Goal: Transaction & Acquisition: Purchase product/service

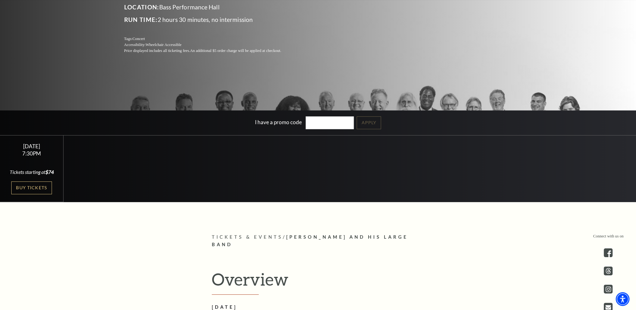
scroll to position [125, 0]
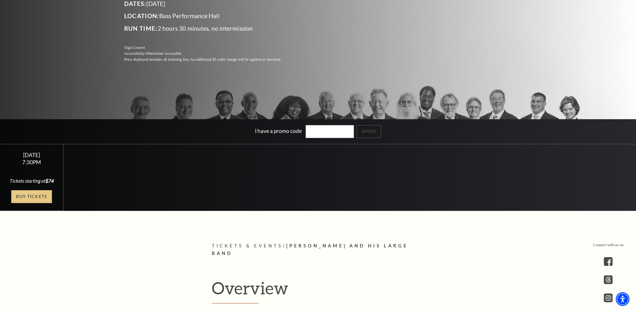
click at [25, 194] on link "Buy Tickets" at bounding box center [31, 196] width 41 height 13
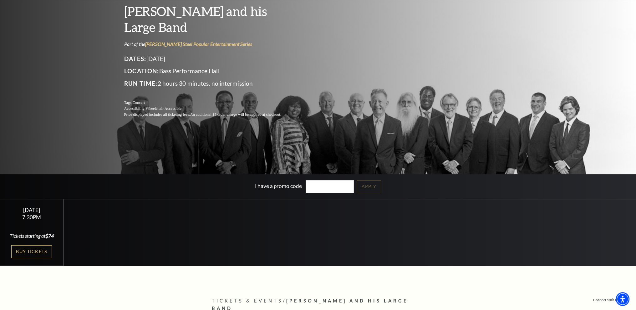
scroll to position [63, 0]
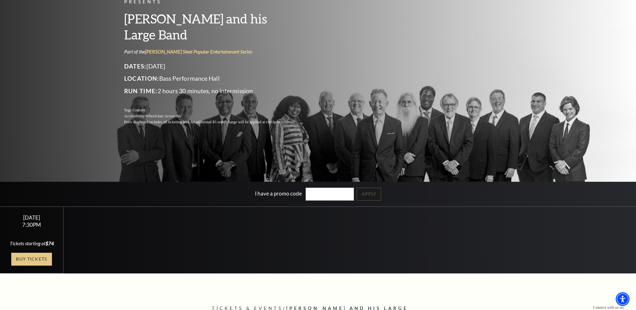
click at [44, 258] on link "Buy Tickets" at bounding box center [31, 259] width 41 height 13
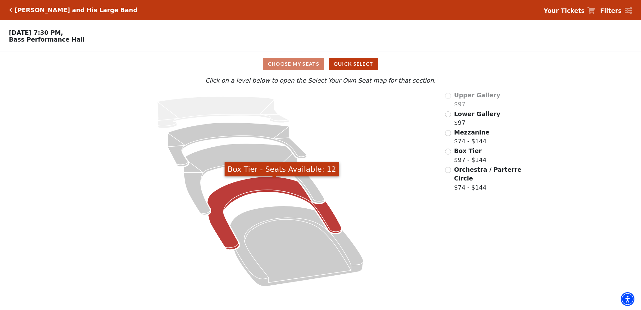
click at [229, 234] on icon "Box Tier - Seats Available: 12" at bounding box center [274, 213] width 134 height 73
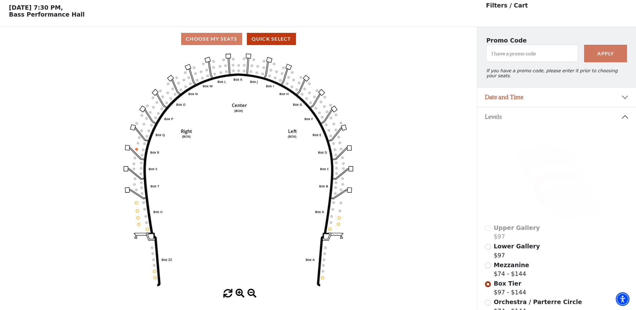
scroll to position [29, 0]
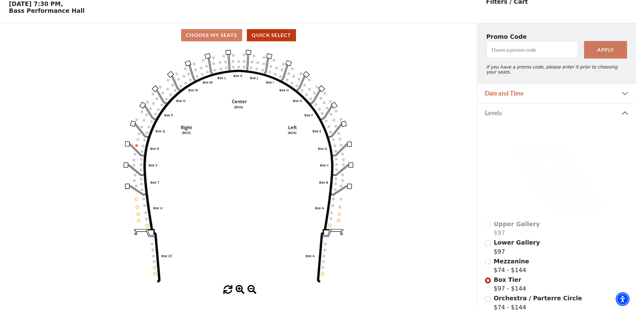
click at [154, 267] on icon "Left (BOX) Right (BOX) Center (BOX) Box ZZ Box U Box T Box S Box R Box Q Box P …" at bounding box center [239, 166] width 430 height 238
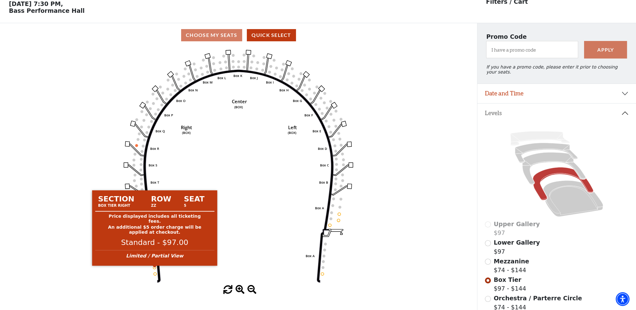
click at [154, 269] on circle at bounding box center [154, 267] width 3 height 3
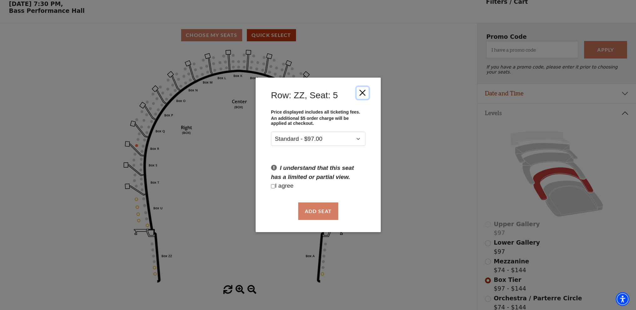
click at [362, 93] on button "Close" at bounding box center [363, 93] width 12 height 12
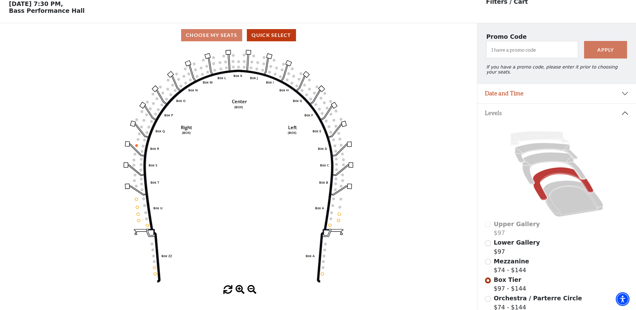
click at [203, 34] on div "Choose My Seats Quick Select" at bounding box center [238, 35] width 477 height 12
click at [211, 36] on div "Choose My Seats Quick Select" at bounding box center [238, 35] width 477 height 12
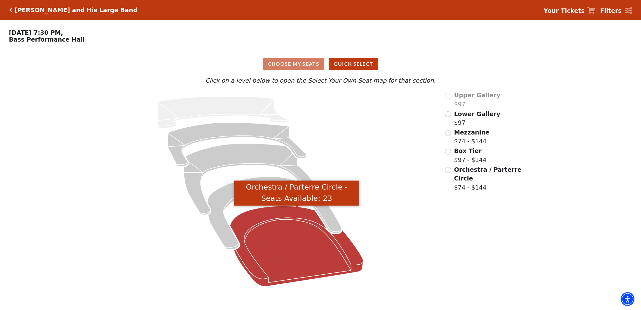
click at [275, 215] on icon "Orchestra / Parterre Circle - Seats Available: 23" at bounding box center [296, 246] width 133 height 80
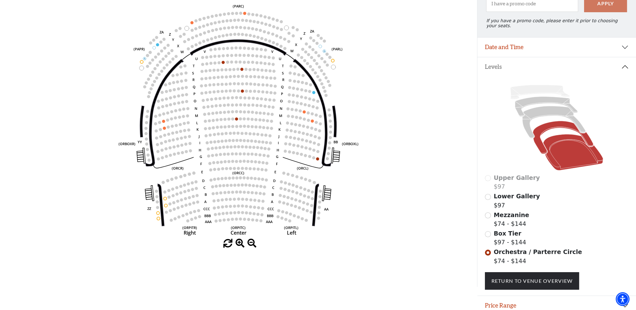
scroll to position [97, 0]
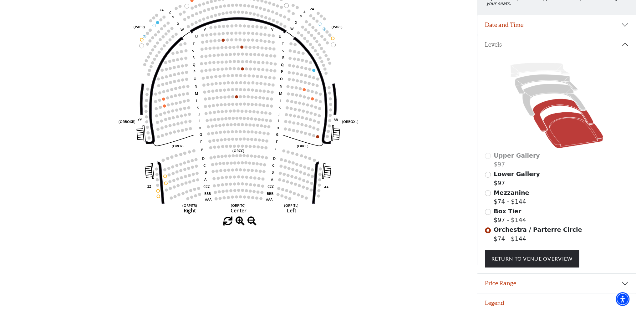
click at [555, 102] on icon at bounding box center [563, 115] width 60 height 33
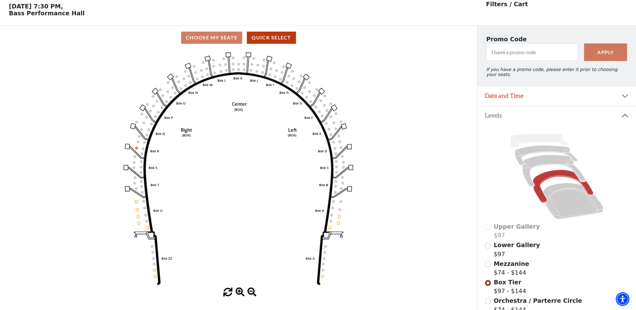
scroll to position [29, 0]
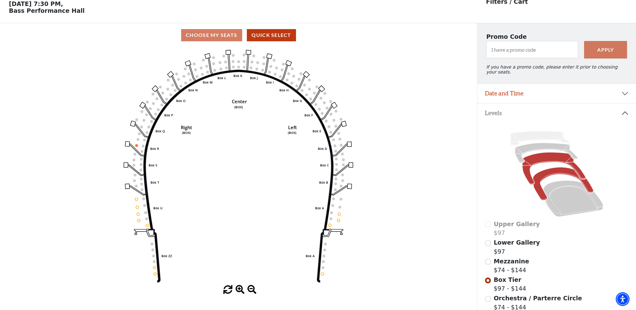
click at [553, 153] on icon at bounding box center [553, 168] width 63 height 32
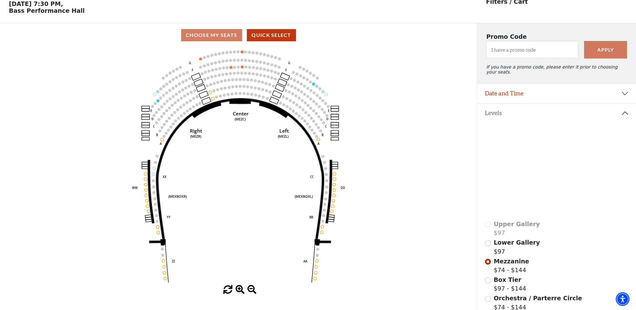
click at [538, 145] on icon at bounding box center [546, 153] width 63 height 20
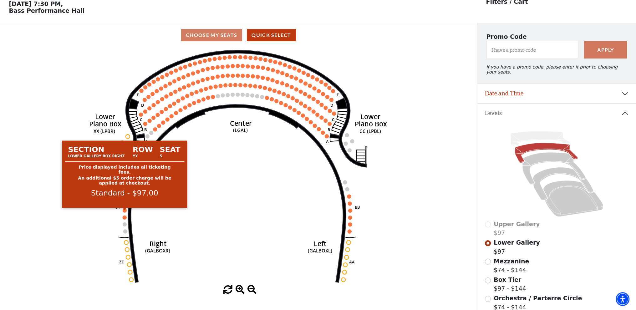
click at [124, 213] on circle at bounding box center [125, 210] width 4 height 4
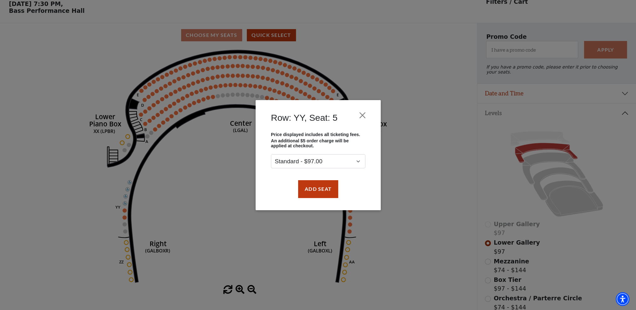
click at [123, 220] on div "Row: YY, Seat: 5 Price displayed includes all ticketing fees. An additional $5 …" at bounding box center [318, 155] width 636 height 310
